Goal: Information Seeking & Learning: Check status

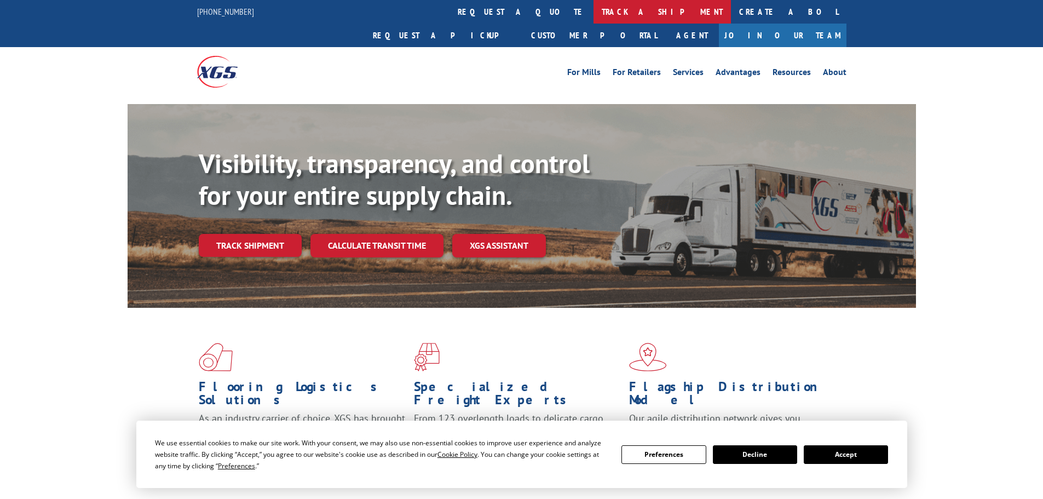
click at [593, 11] on link "track a shipment" at bounding box center [661, 12] width 137 height 24
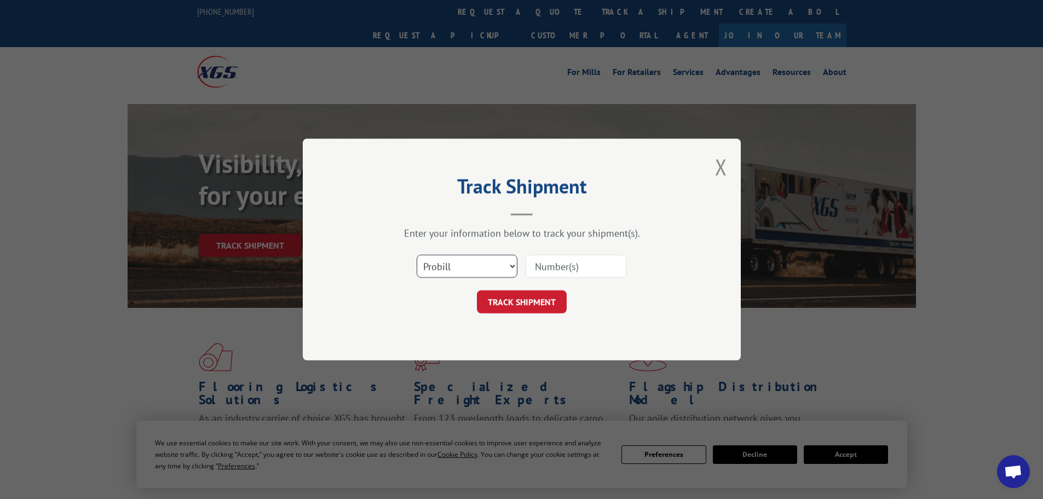
click at [458, 266] on select "Select category... Probill BOL PO" at bounding box center [467, 266] width 101 height 23
select select "bol"
click at [417, 255] on select "Select category... Probill BOL PO" at bounding box center [467, 266] width 101 height 23
click at [568, 269] on input at bounding box center [576, 266] width 101 height 23
type input "5459108"
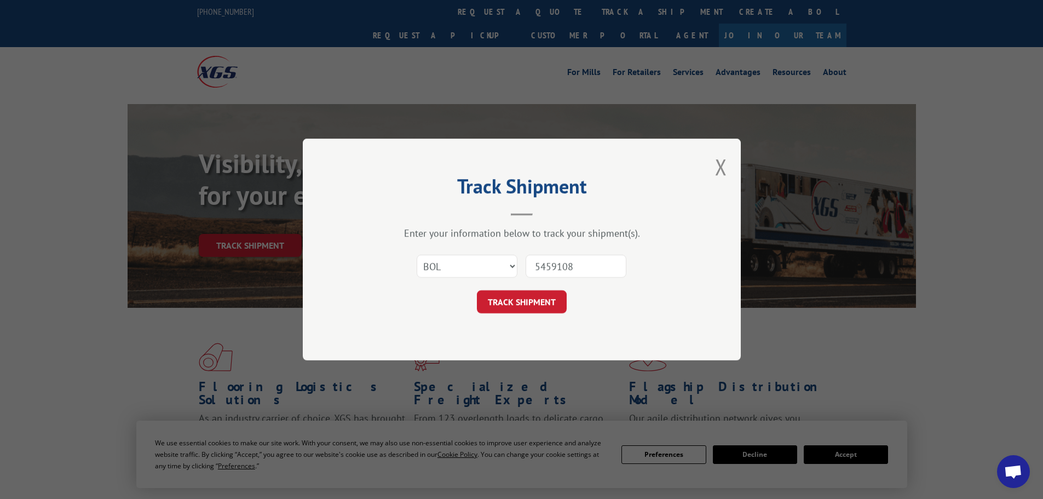
click button "TRACK SHIPMENT" at bounding box center [522, 301] width 90 height 23
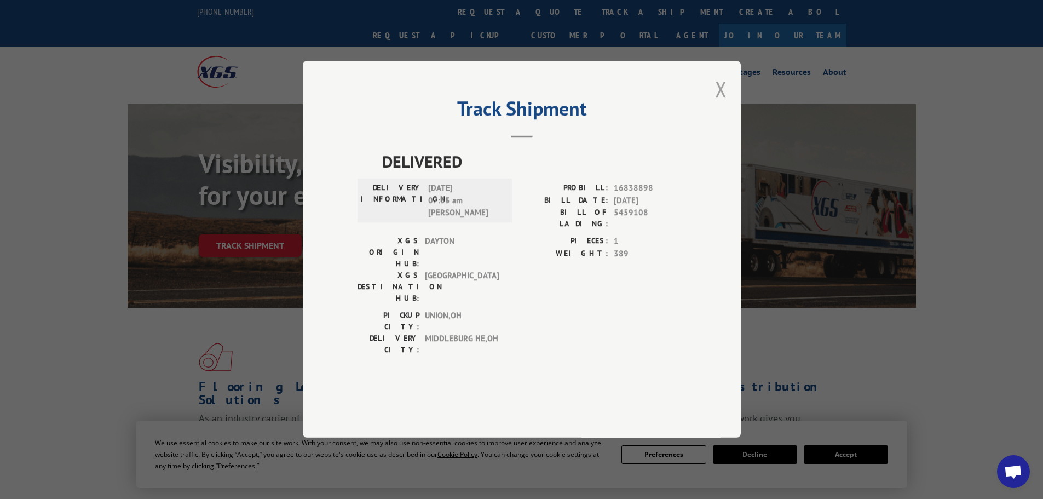
click at [720, 103] on button "Close modal" at bounding box center [721, 88] width 12 height 29
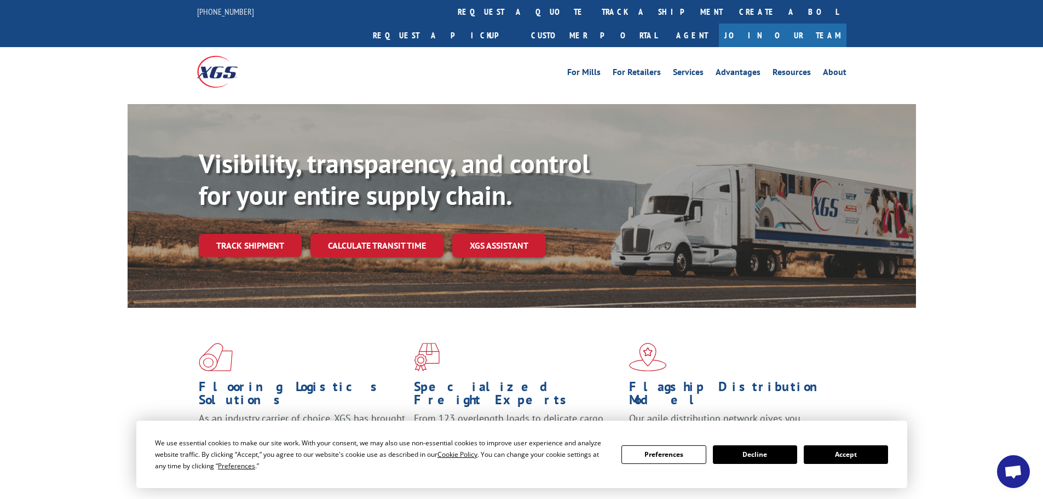
click at [93, 59] on div "For Mills For Retailers Services Advantages Resources About For Mills For Retai…" at bounding box center [521, 71] width 1043 height 49
